Goal: Task Accomplishment & Management: Manage account settings

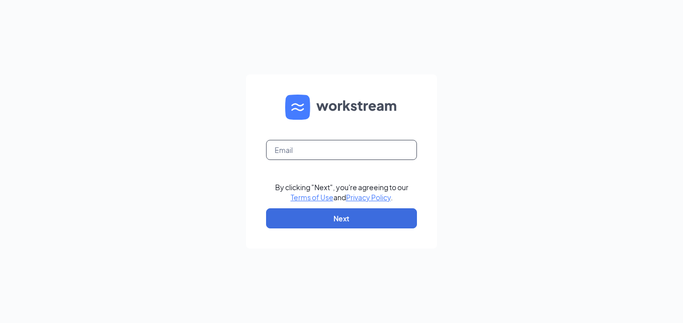
click at [358, 148] on input "text" at bounding box center [341, 150] width 151 height 20
type input "[EMAIL_ADDRESS][DOMAIN_NAME]"
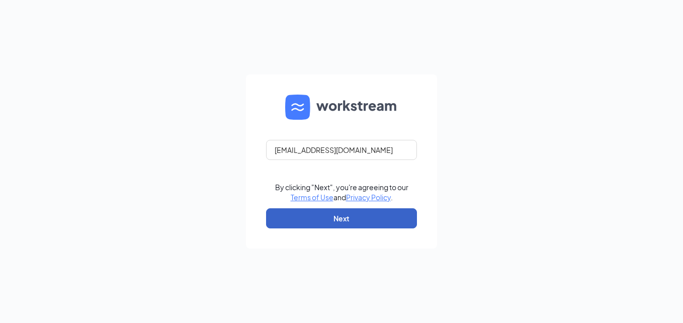
click at [344, 221] on button "Next" at bounding box center [341, 218] width 151 height 20
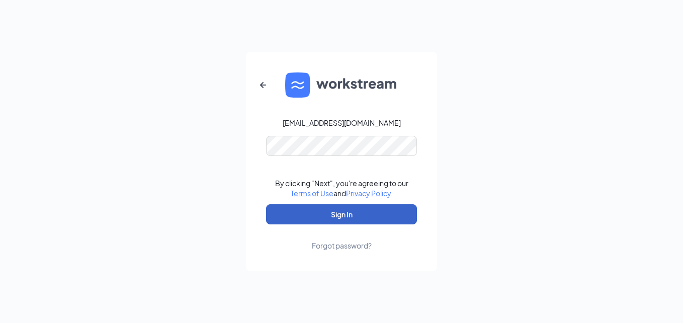
click at [323, 213] on button "Sign In" at bounding box center [341, 214] width 151 height 20
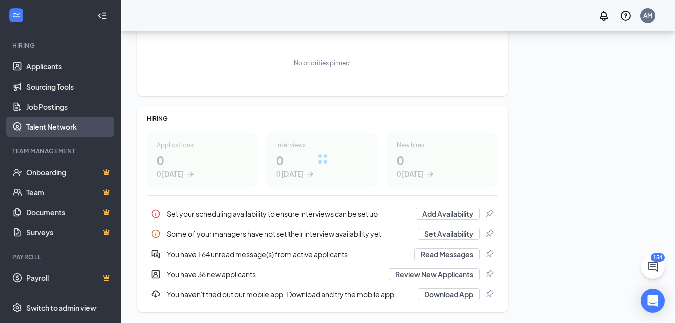
scroll to position [176, 0]
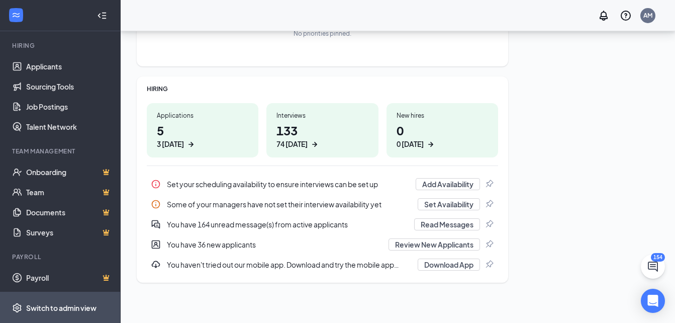
click at [63, 305] on div "Switch to admin view" at bounding box center [61, 308] width 70 height 10
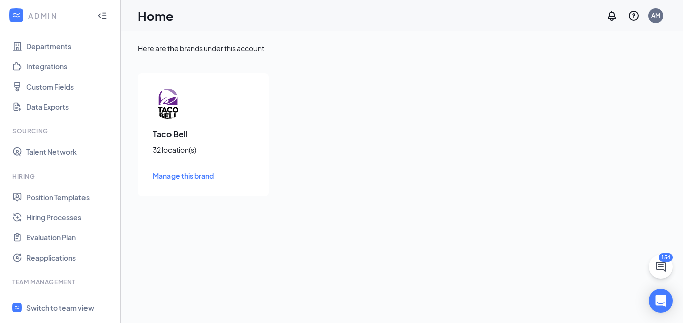
click at [182, 178] on span "Manage this brand" at bounding box center [183, 175] width 61 height 9
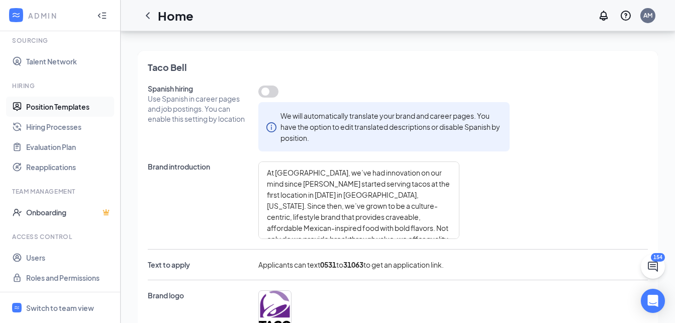
scroll to position [101, 0]
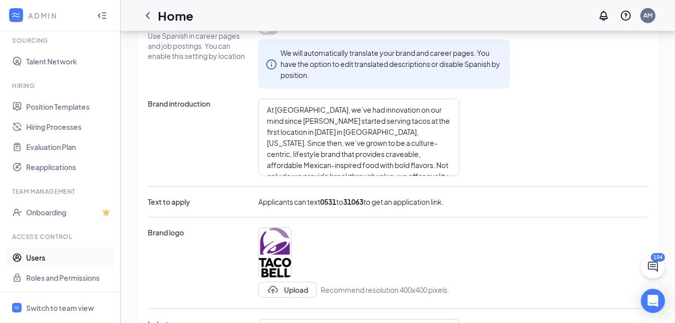
click at [27, 256] on link "Users" at bounding box center [69, 257] width 86 height 20
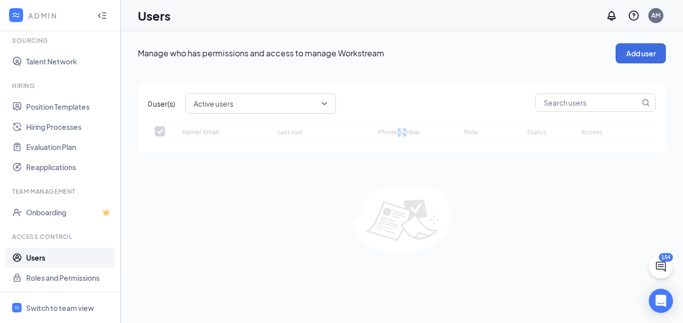
checkbox input "false"
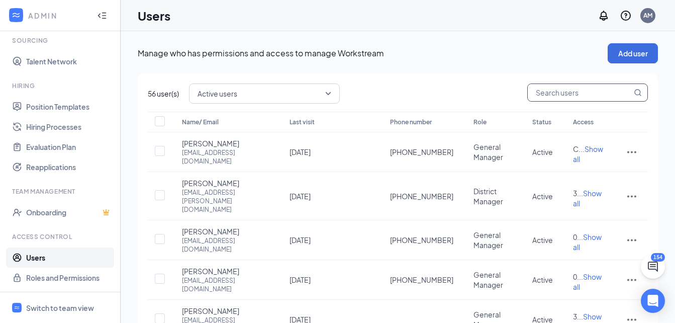
click at [568, 96] on input "text" at bounding box center [580, 92] width 104 height 17
type input "lu"
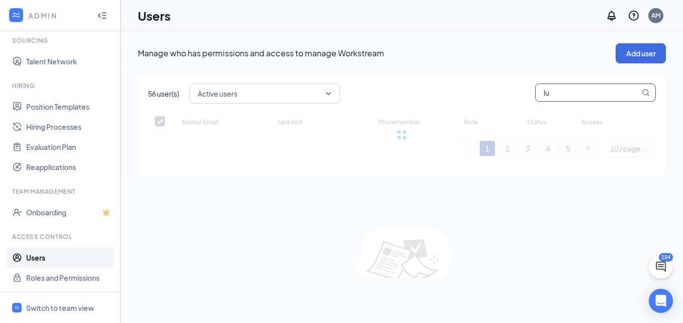
checkbox input "false"
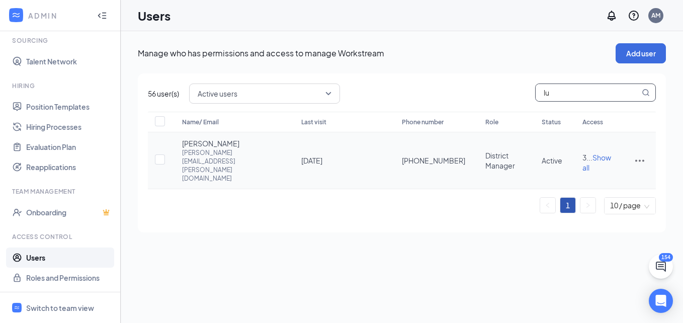
type input "lu"
click at [269, 157] on div "[PERSON_NAME][EMAIL_ADDRESS][PERSON_NAME][DOMAIN_NAME]" at bounding box center [231, 165] width 99 height 34
click at [643, 154] on icon "ActionsIcon" at bounding box center [640, 160] width 12 height 12
click at [601, 170] on span "Edit user" at bounding box center [589, 171] width 29 height 9
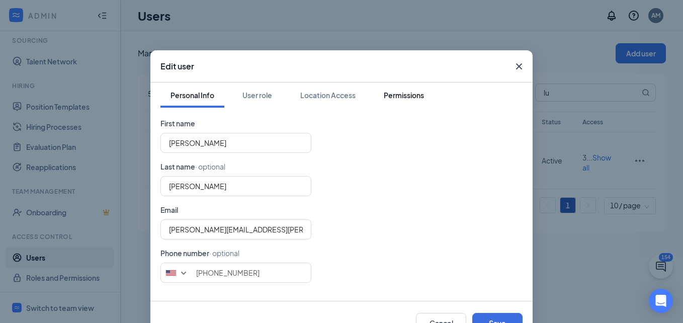
click at [408, 94] on div "Permissions" at bounding box center [404, 95] width 40 height 10
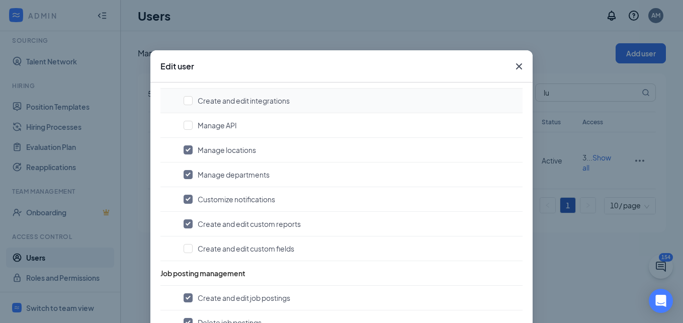
scroll to position [251, 0]
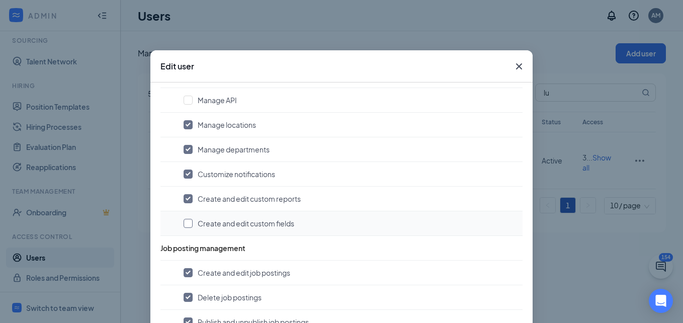
click at [185, 227] on input "checkbox" at bounding box center [188, 223] width 9 height 9
checkbox input "true"
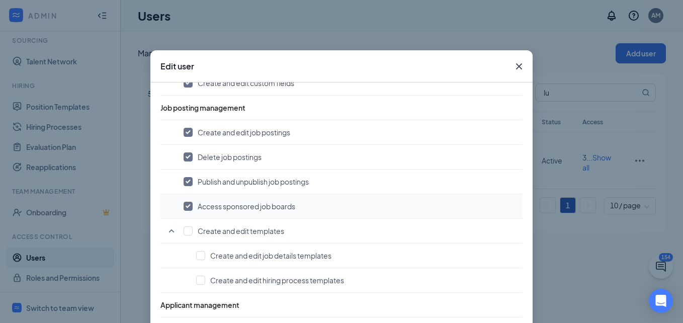
scroll to position [402, 0]
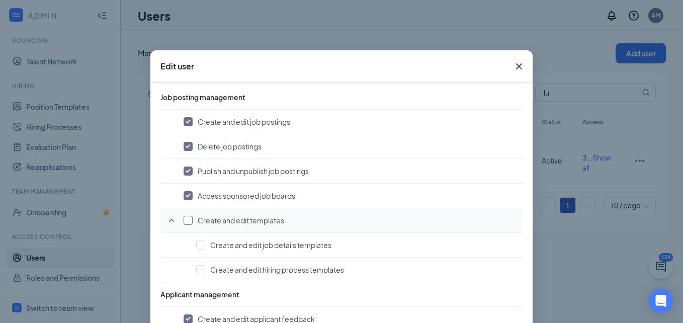
click at [186, 219] on input "checkbox" at bounding box center [188, 220] width 9 height 9
checkbox input "true"
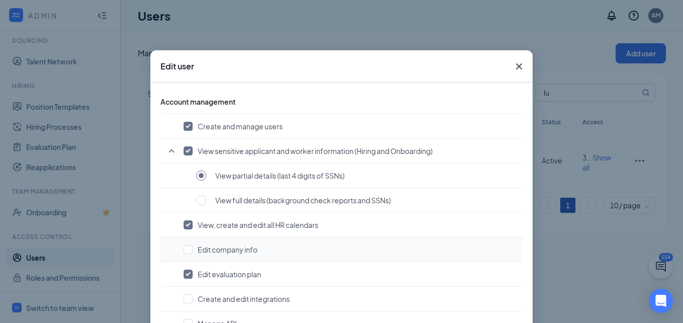
scroll to position [0, 0]
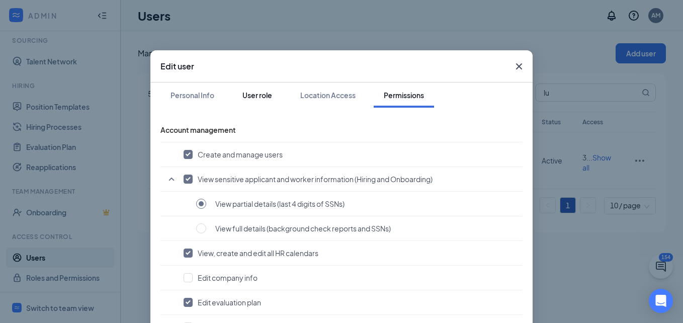
click at [262, 96] on div "User role" at bounding box center [257, 95] width 30 height 10
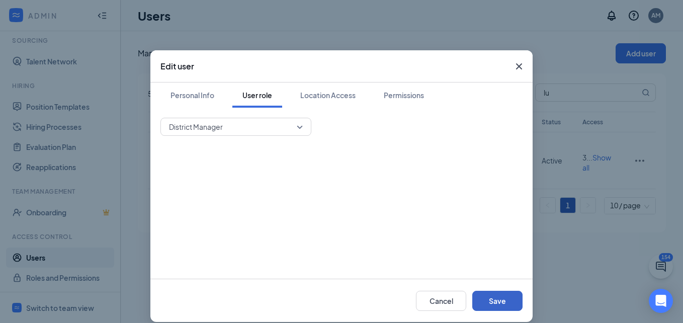
click at [494, 300] on button "Save" at bounding box center [497, 301] width 50 height 20
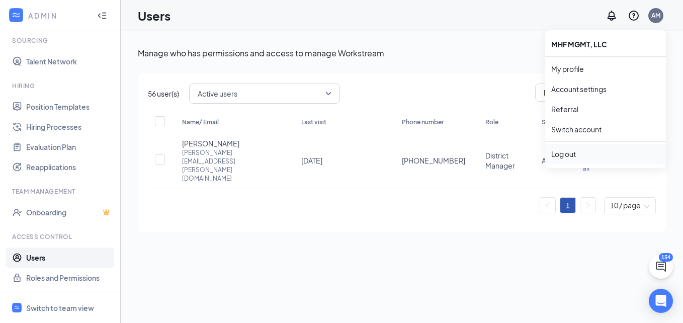
click at [566, 159] on li "Log out" at bounding box center [605, 154] width 121 height 20
